Goal: Find specific page/section: Find specific page/section

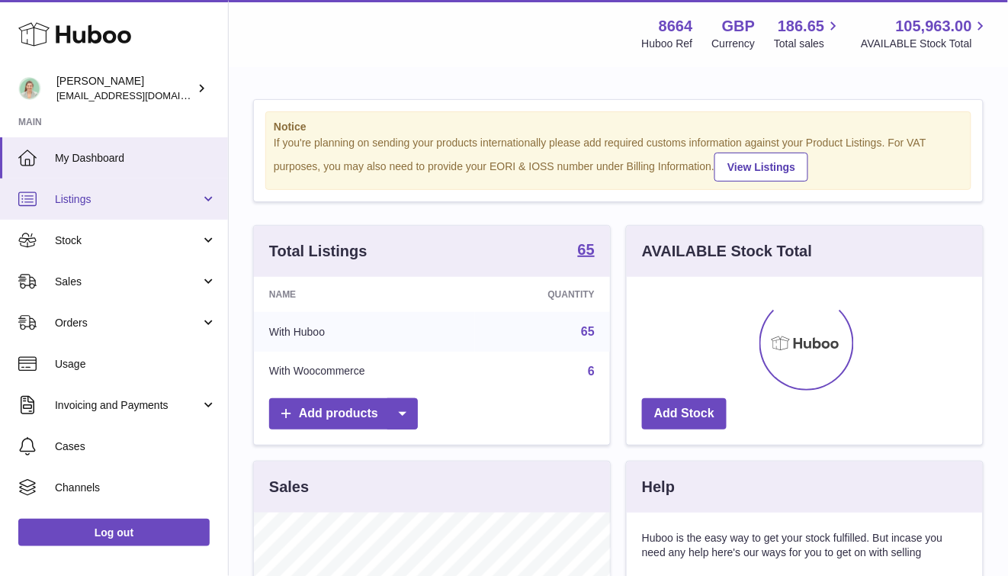
scroll to position [238, 356]
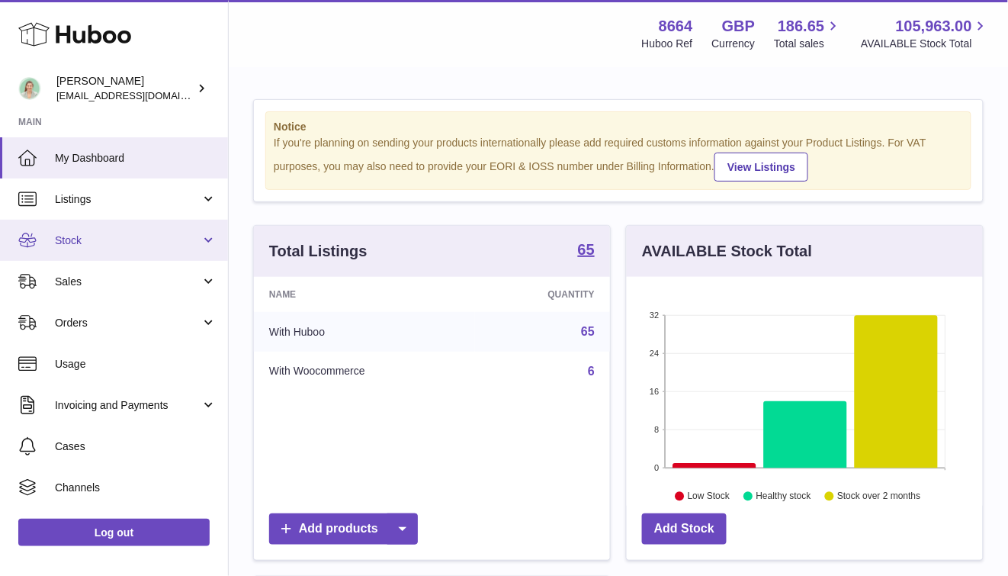
click at [164, 252] on link "Stock" at bounding box center [114, 240] width 228 height 41
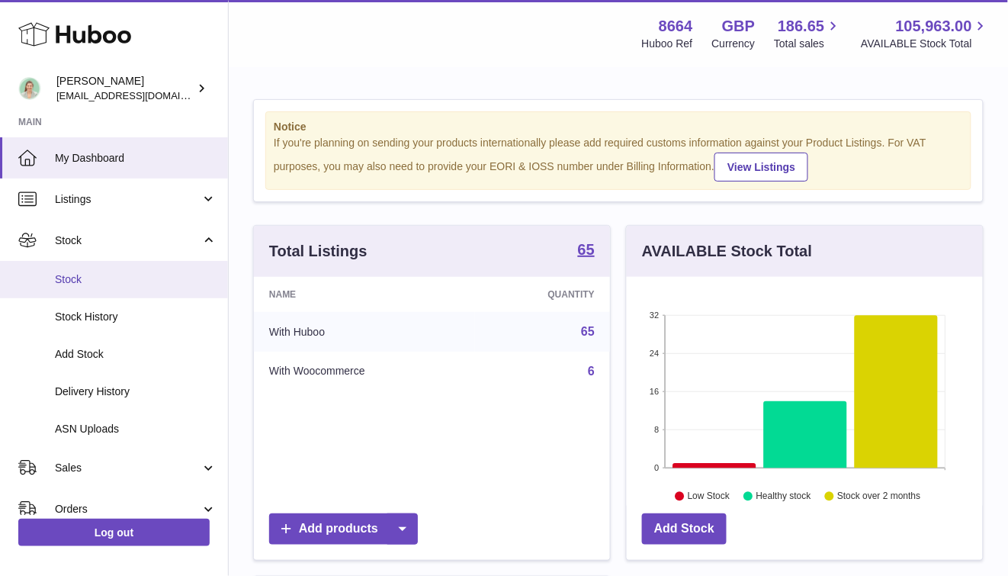
click at [156, 284] on span "Stock" at bounding box center [136, 279] width 162 height 14
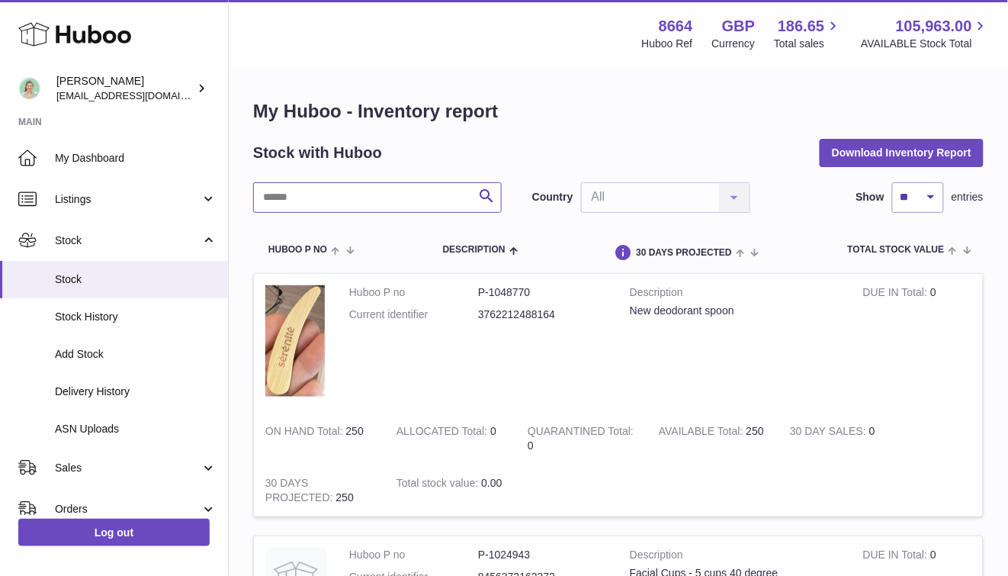
click at [284, 208] on input "text" at bounding box center [377, 197] width 249 height 30
type input "***"
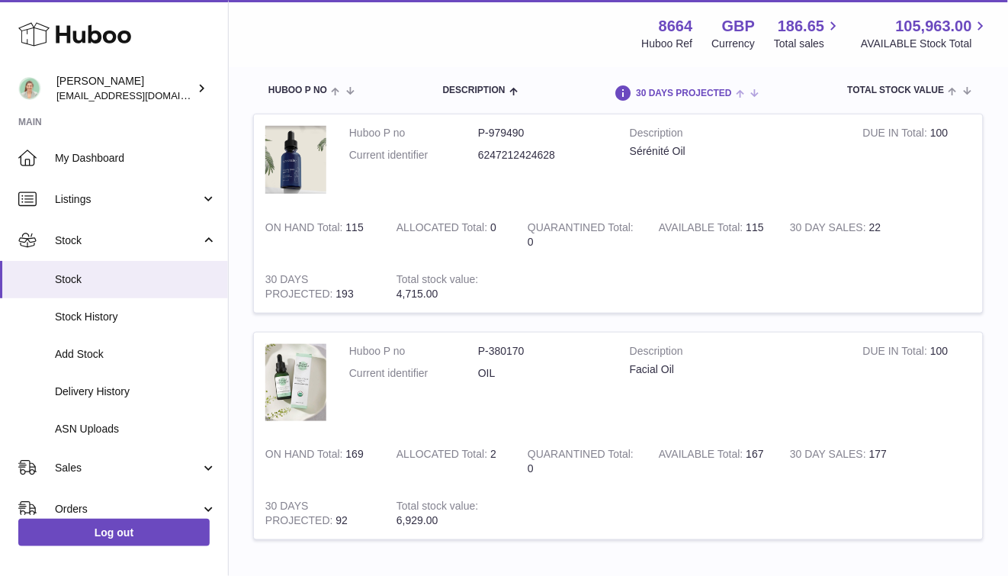
scroll to position [160, 0]
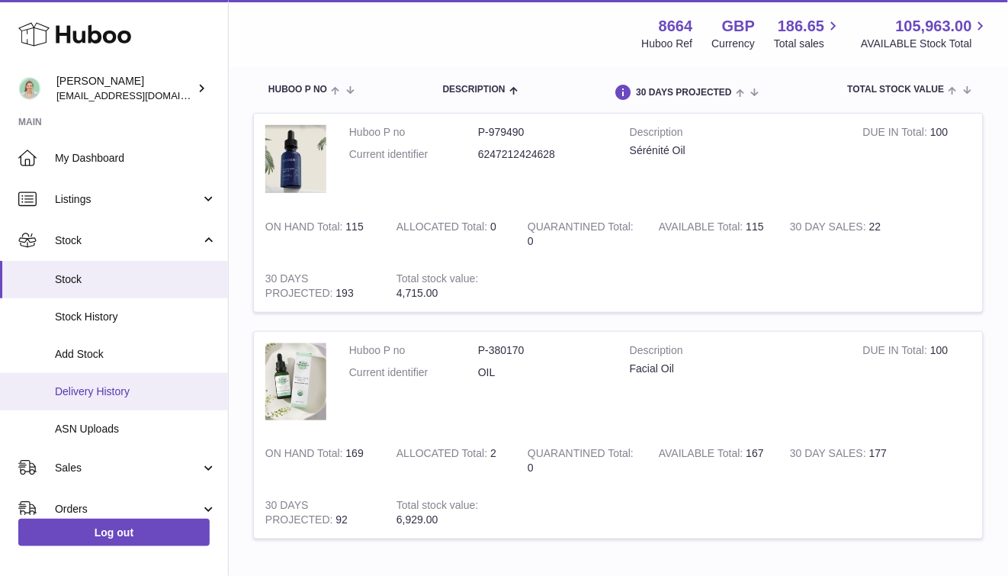
click at [172, 382] on link "Delivery History" at bounding box center [114, 391] width 228 height 37
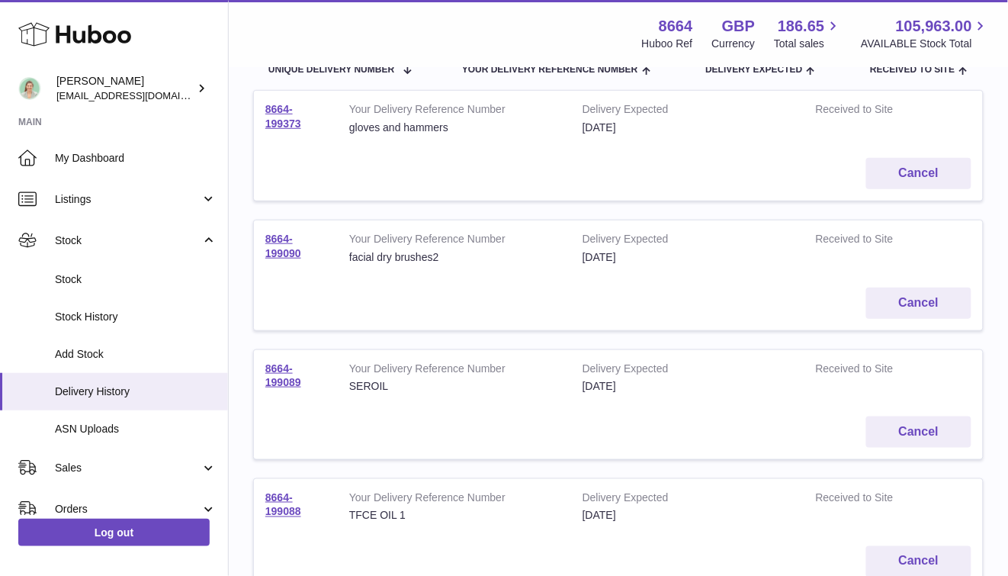
scroll to position [207, 0]
